Goal: Transaction & Acquisition: Obtain resource

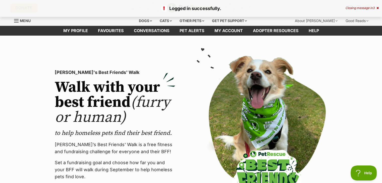
click at [351, 7] on div "Closing message in 3" at bounding box center [362, 8] width 33 height 4
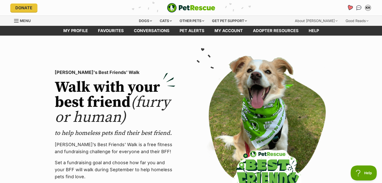
click at [351, 7] on icon "Favourites" at bounding box center [350, 8] width 6 height 6
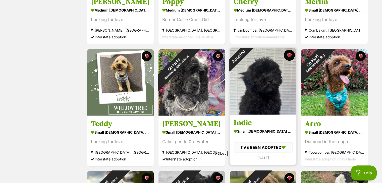
click at [291, 55] on button "favourite" at bounding box center [289, 55] width 11 height 11
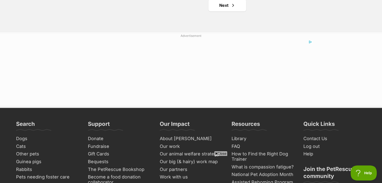
scroll to position [656, 0]
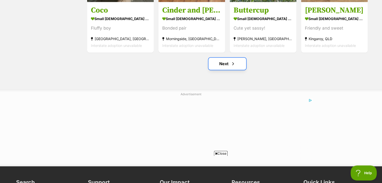
click at [227, 64] on link "Next" at bounding box center [228, 64] width 38 height 12
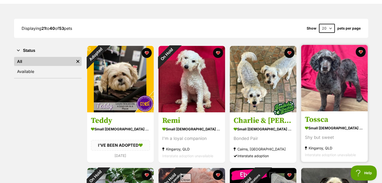
scroll to position [59, 0]
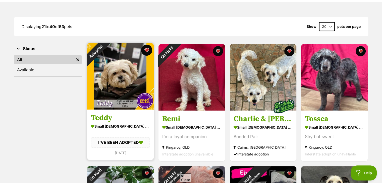
click at [148, 49] on button "favourite" at bounding box center [146, 50] width 11 height 11
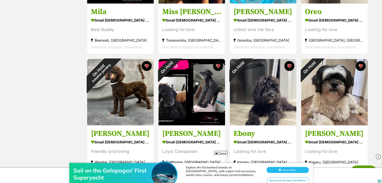
scroll to position [0, 0]
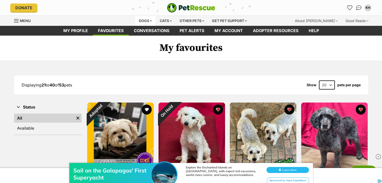
click at [151, 21] on div "Dogs" at bounding box center [145, 21] width 20 height 10
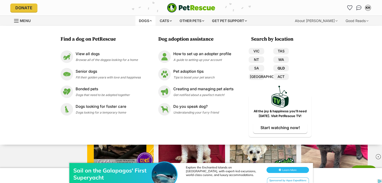
click at [284, 67] on link "QLD" at bounding box center [281, 68] width 16 height 7
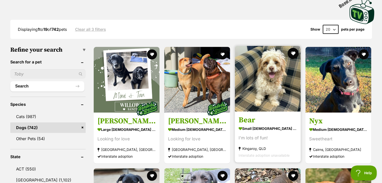
click at [292, 50] on button "favourite" at bounding box center [293, 53] width 11 height 11
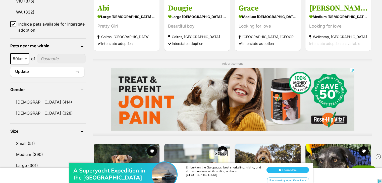
click at [14, 22] on icon at bounding box center [14, 24] width 4 height 4
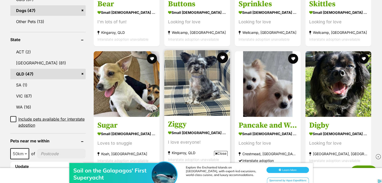
click at [223, 52] on button "favourite" at bounding box center [222, 57] width 11 height 11
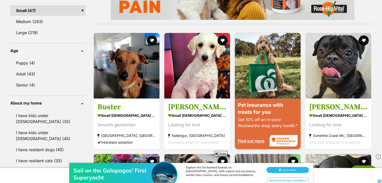
scroll to position [469, 0]
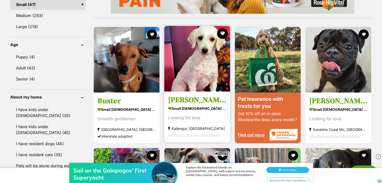
click at [224, 28] on button "favourite" at bounding box center [222, 33] width 11 height 11
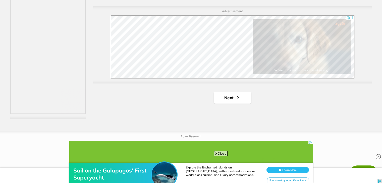
scroll to position [938, 0]
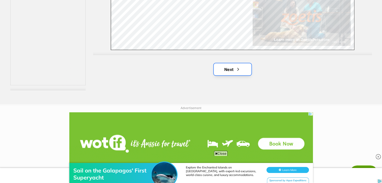
click at [231, 63] on link "Next" at bounding box center [233, 69] width 38 height 12
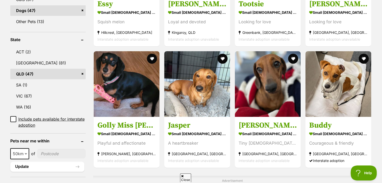
scroll to position [458, 0]
